Goal: Task Accomplishment & Management: Manage account settings

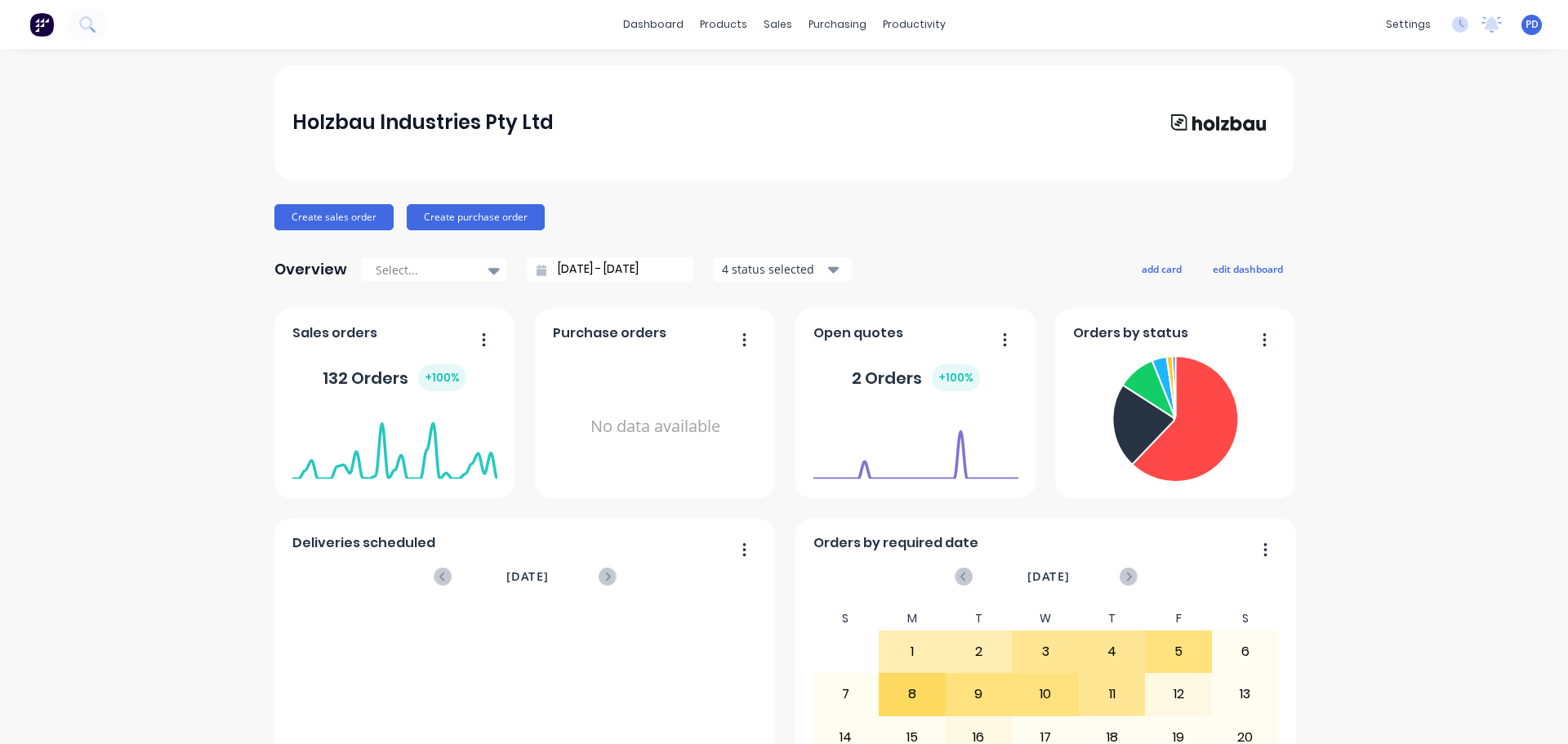
click at [1526, 24] on span "PD" at bounding box center [1532, 25] width 13 height 15
click at [1371, 204] on div "Sign out" at bounding box center [1393, 205] width 44 height 15
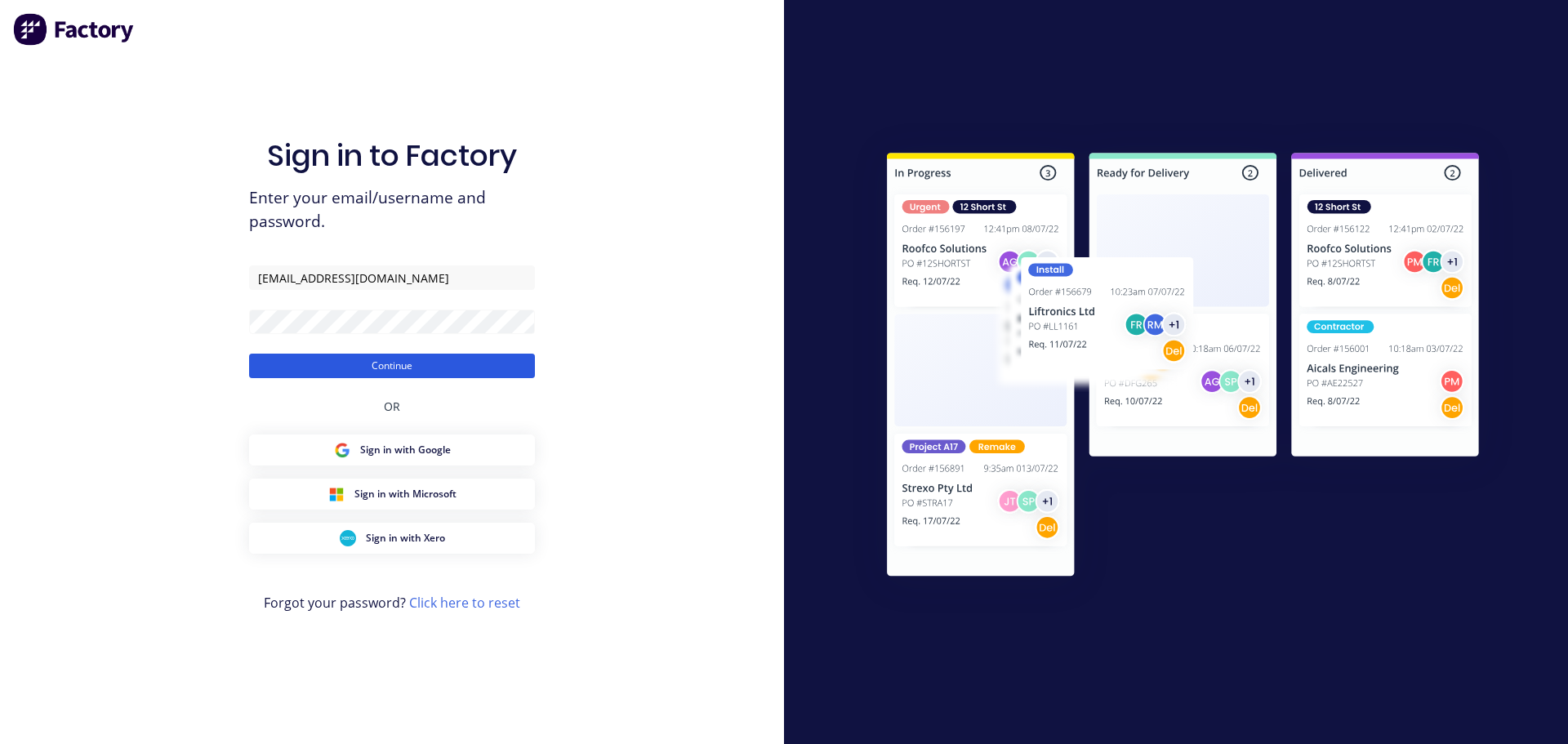
click at [388, 364] on button "Continue" at bounding box center [392, 365] width 286 height 24
